Goal: Transaction & Acquisition: Purchase product/service

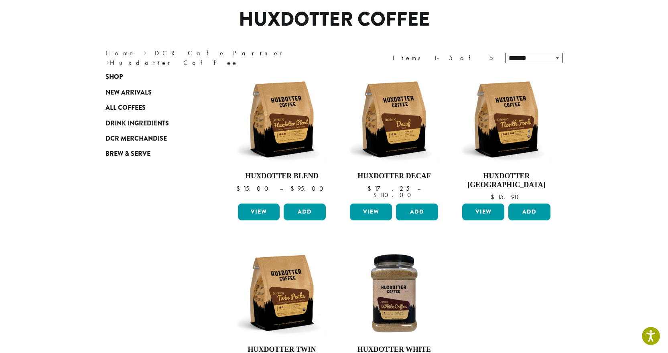
scroll to position [80, 0]
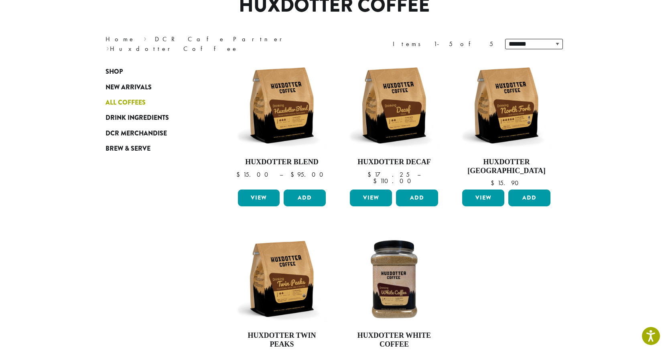
click at [123, 98] on span "All Coffees" at bounding box center [125, 103] width 40 height 10
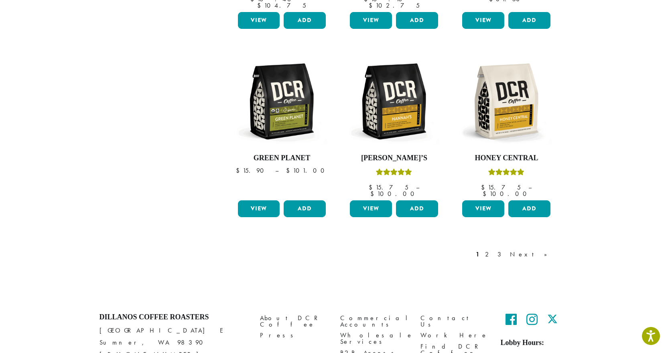
scroll to position [674, 0]
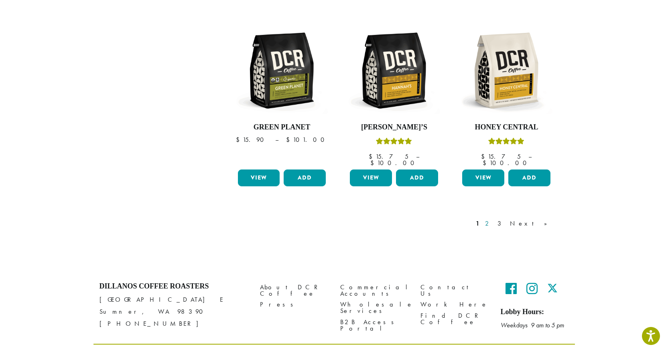
click at [493, 219] on link "2" at bounding box center [488, 224] width 10 height 10
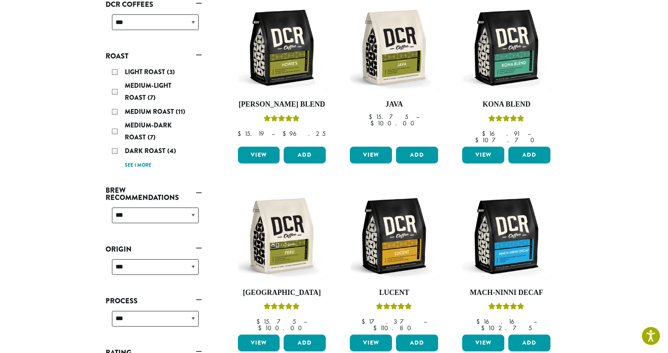
scroll to position [170, 0]
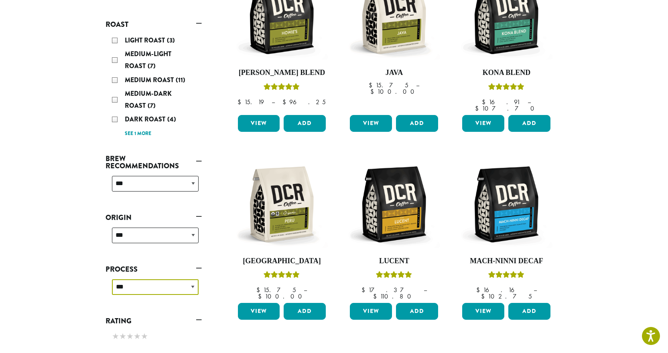
click at [189, 290] on select "**********" at bounding box center [155, 288] width 87 height 16
click at [146, 179] on select "**********" at bounding box center [155, 184] width 87 height 16
click at [77, 182] on section "**********" at bounding box center [334, 312] width 668 height 935
click at [112, 77] on div "Medium Roast (11)" at bounding box center [155, 80] width 87 height 12
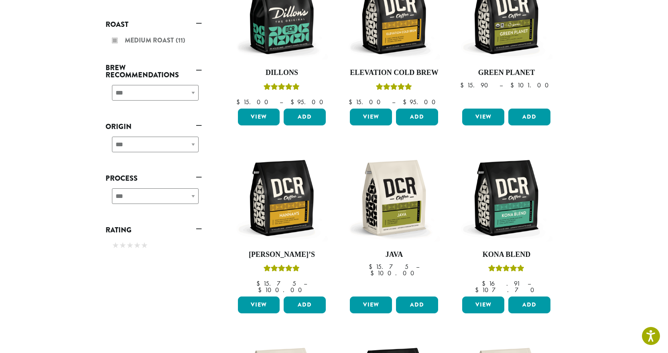
scroll to position [673, 0]
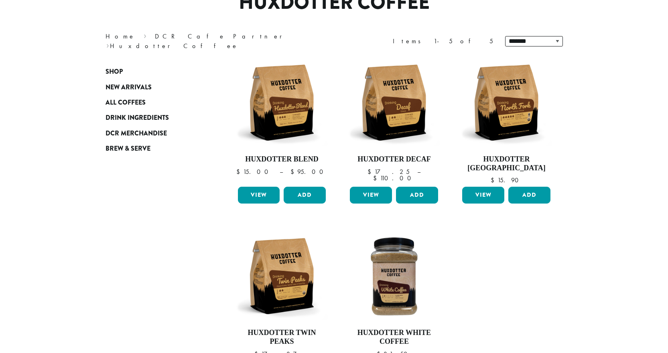
scroll to position [83, 0]
click at [113, 70] on span "Shop" at bounding box center [113, 72] width 17 height 10
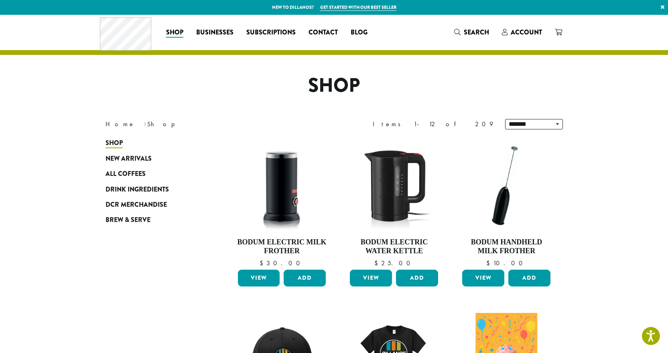
scroll to position [40, 0]
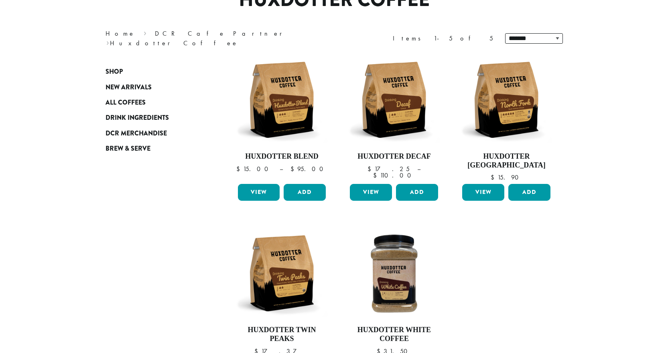
scroll to position [86, 0]
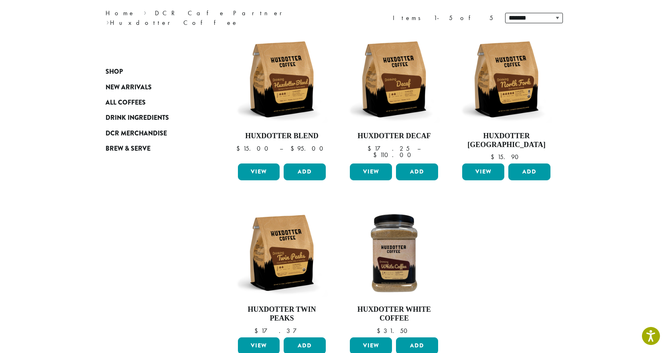
scroll to position [120, 0]
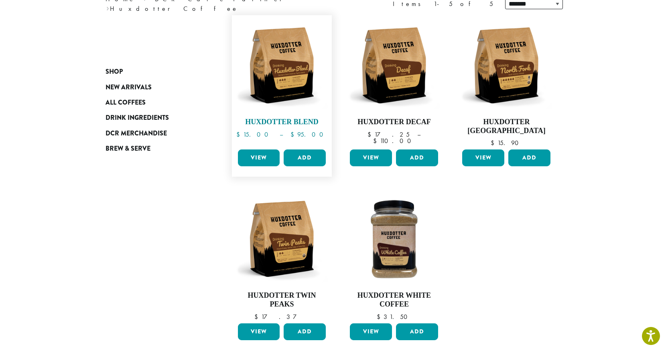
click at [284, 67] on img at bounding box center [281, 65] width 92 height 92
